Goal: Answer question/provide support: Share knowledge or assist other users

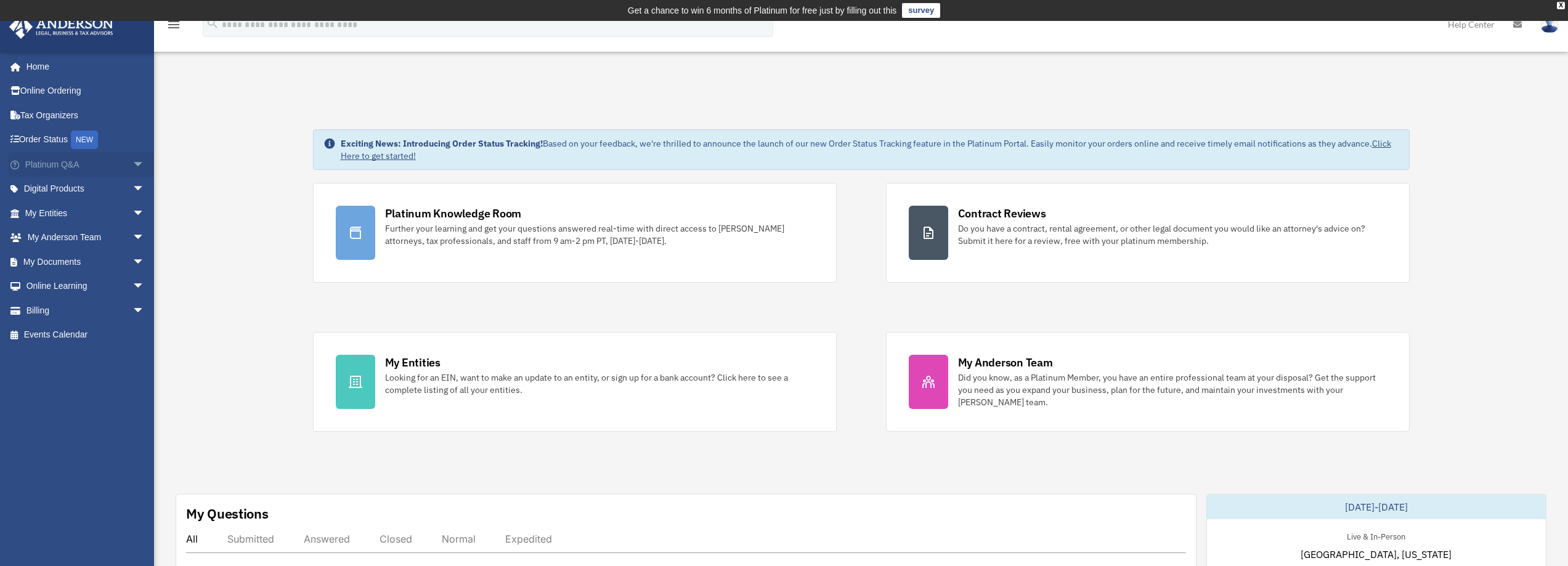
click at [49, 161] on link "Platinum Q&A arrow_drop_down" at bounding box center [86, 164] width 155 height 25
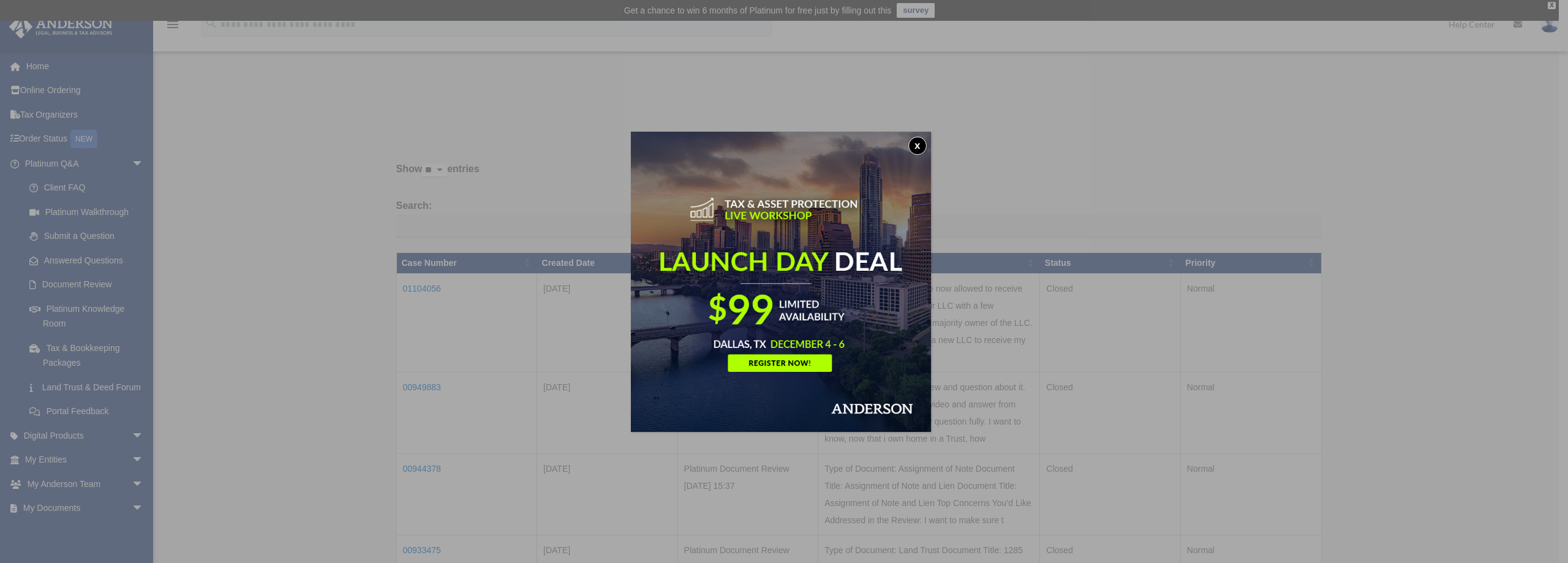
click at [919, 138] on button "x" at bounding box center [917, 146] width 19 height 19
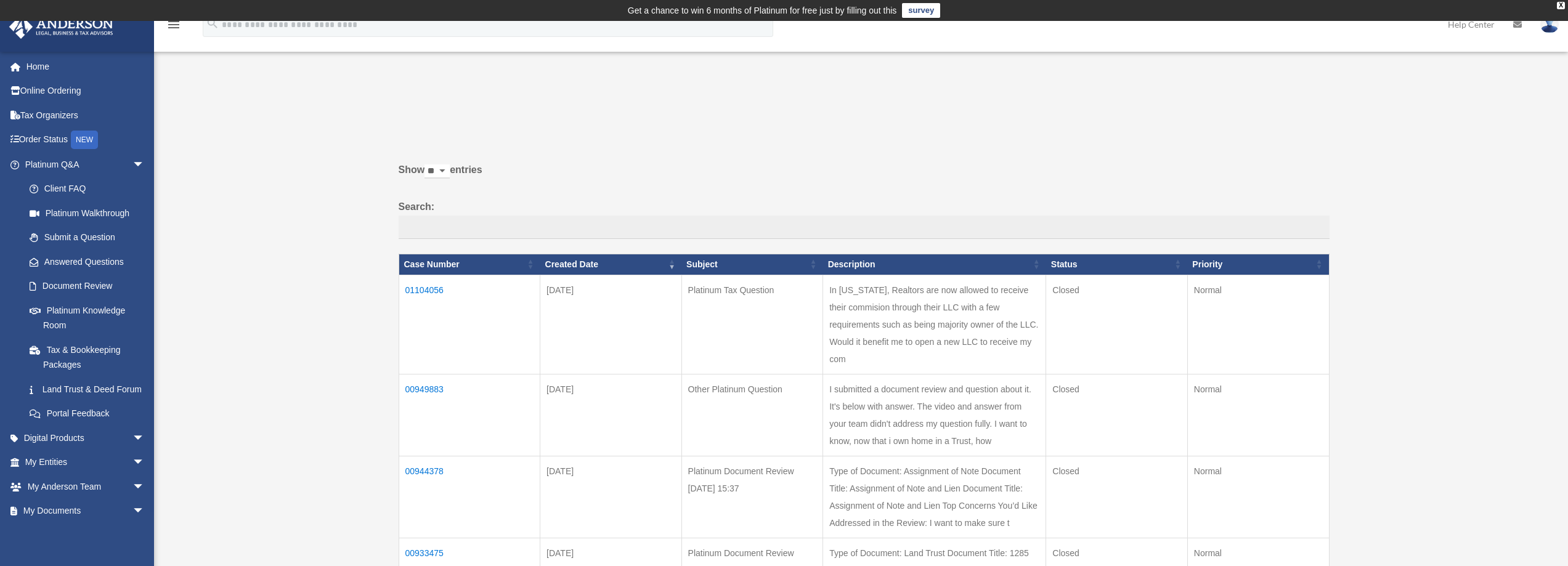
click at [430, 286] on td "01104056" at bounding box center [469, 324] width 142 height 99
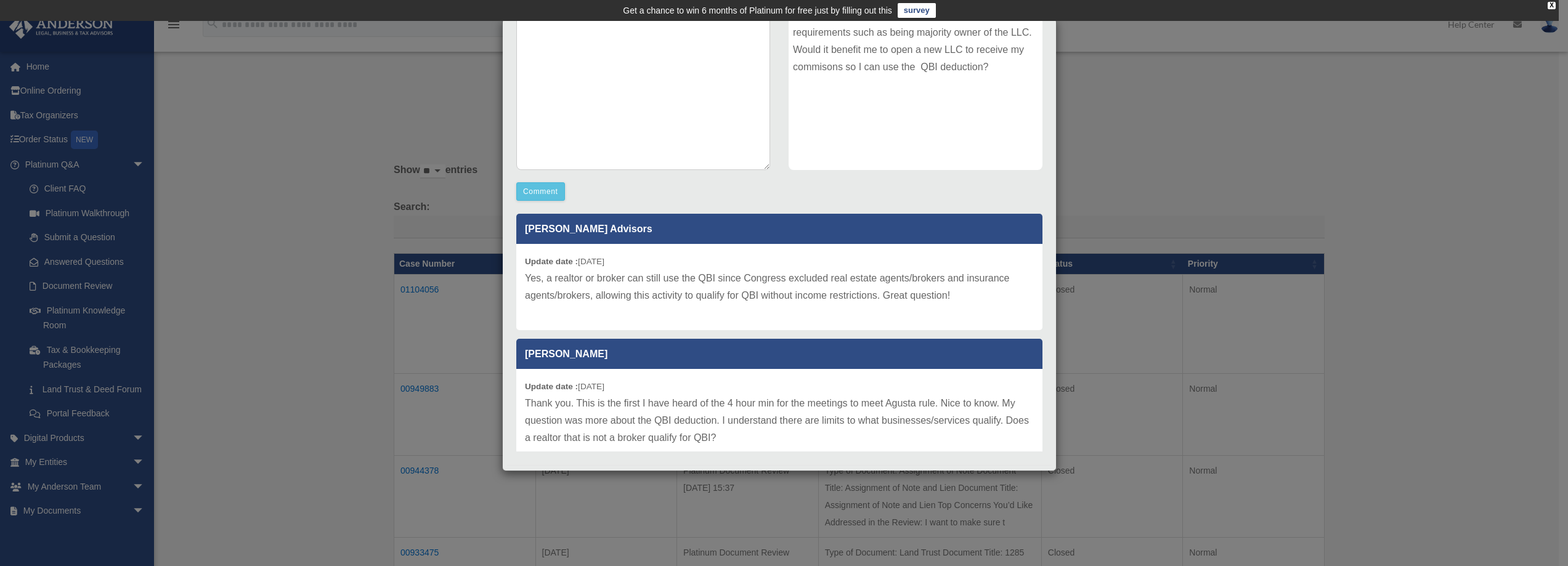
scroll to position [229, 0]
